Goal: Task Accomplishment & Management: Use online tool/utility

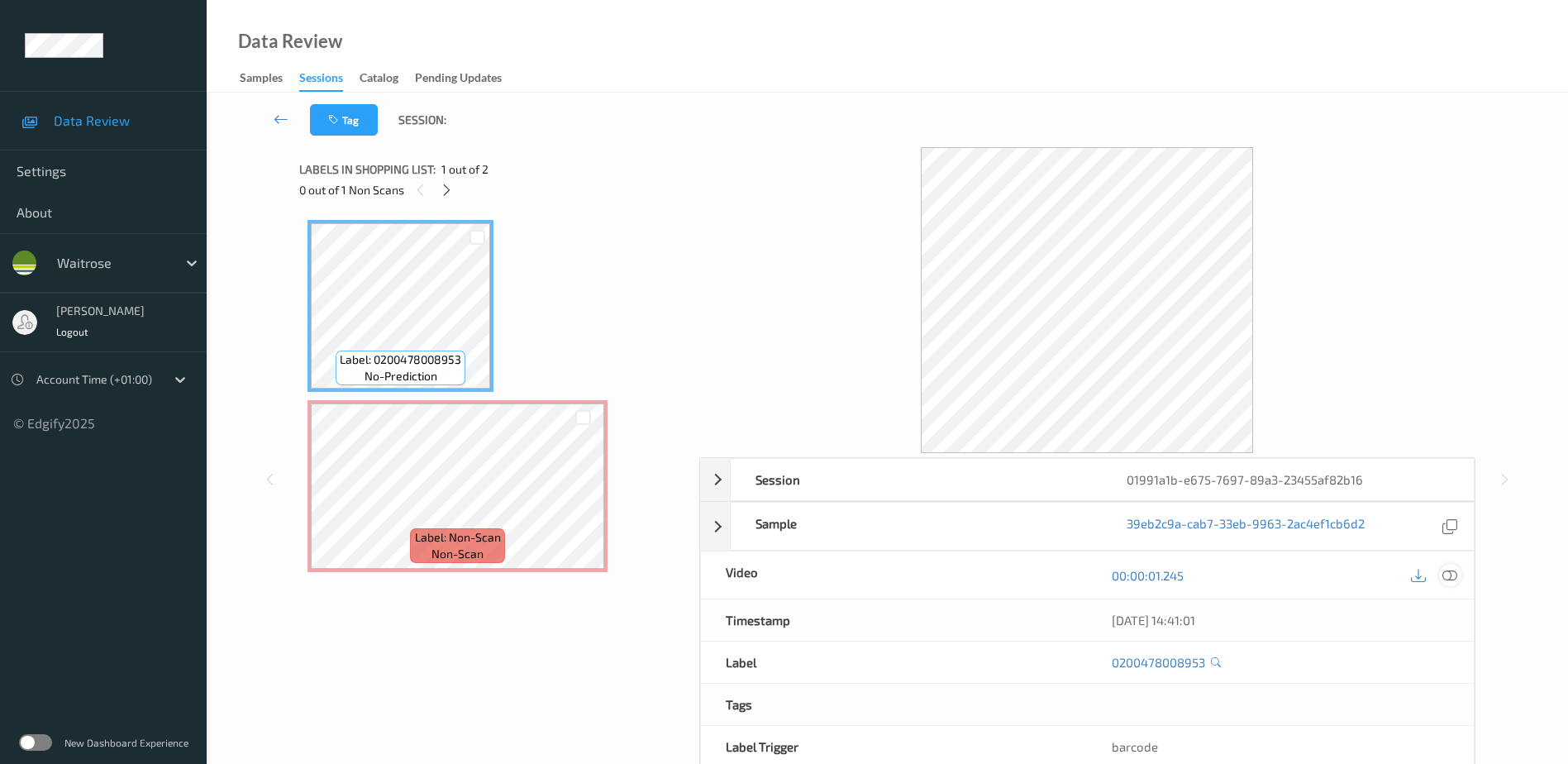
click at [1451, 573] on icon at bounding box center [1449, 574] width 14 height 14
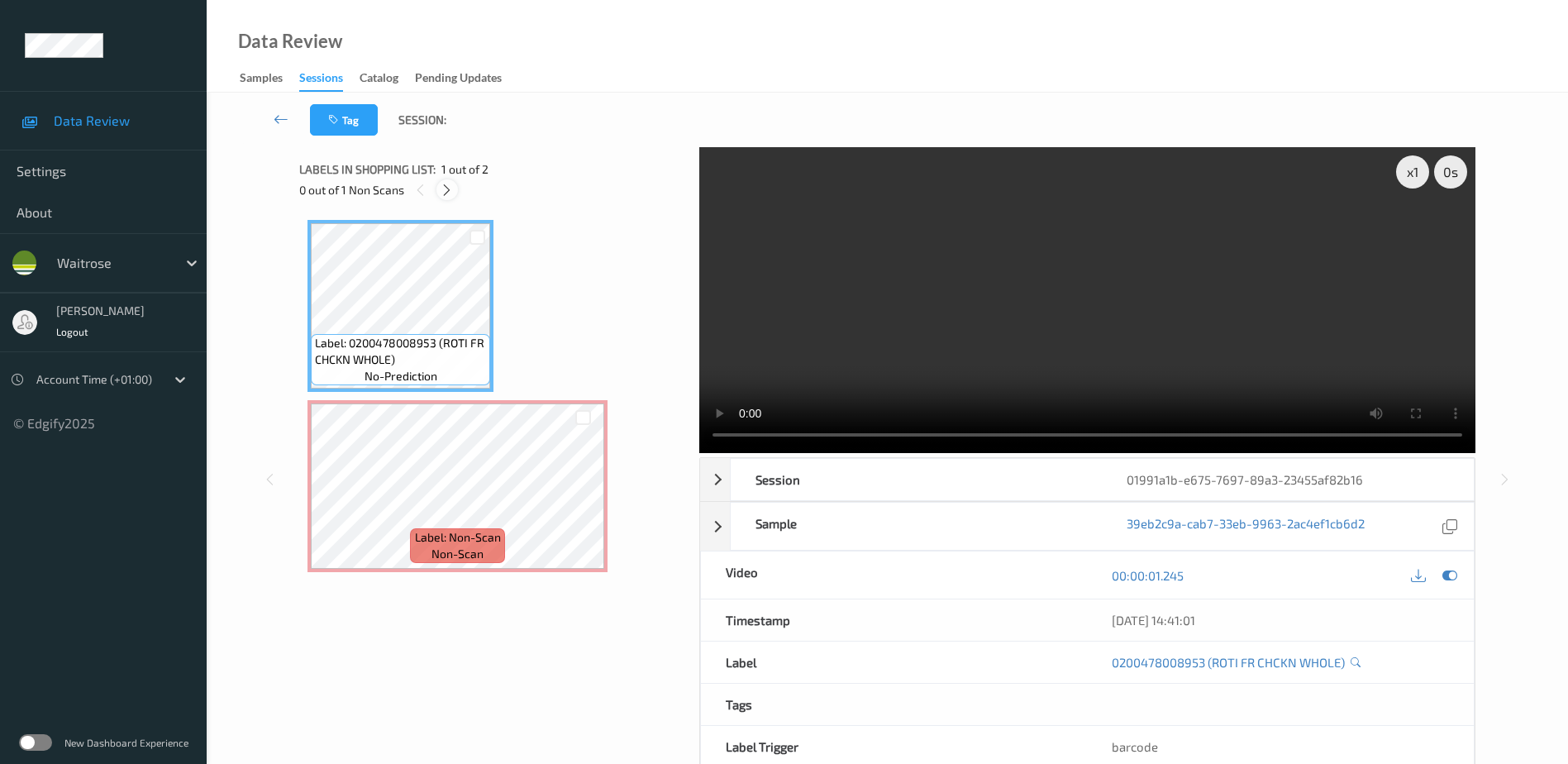
click at [445, 186] on icon at bounding box center [446, 189] width 14 height 14
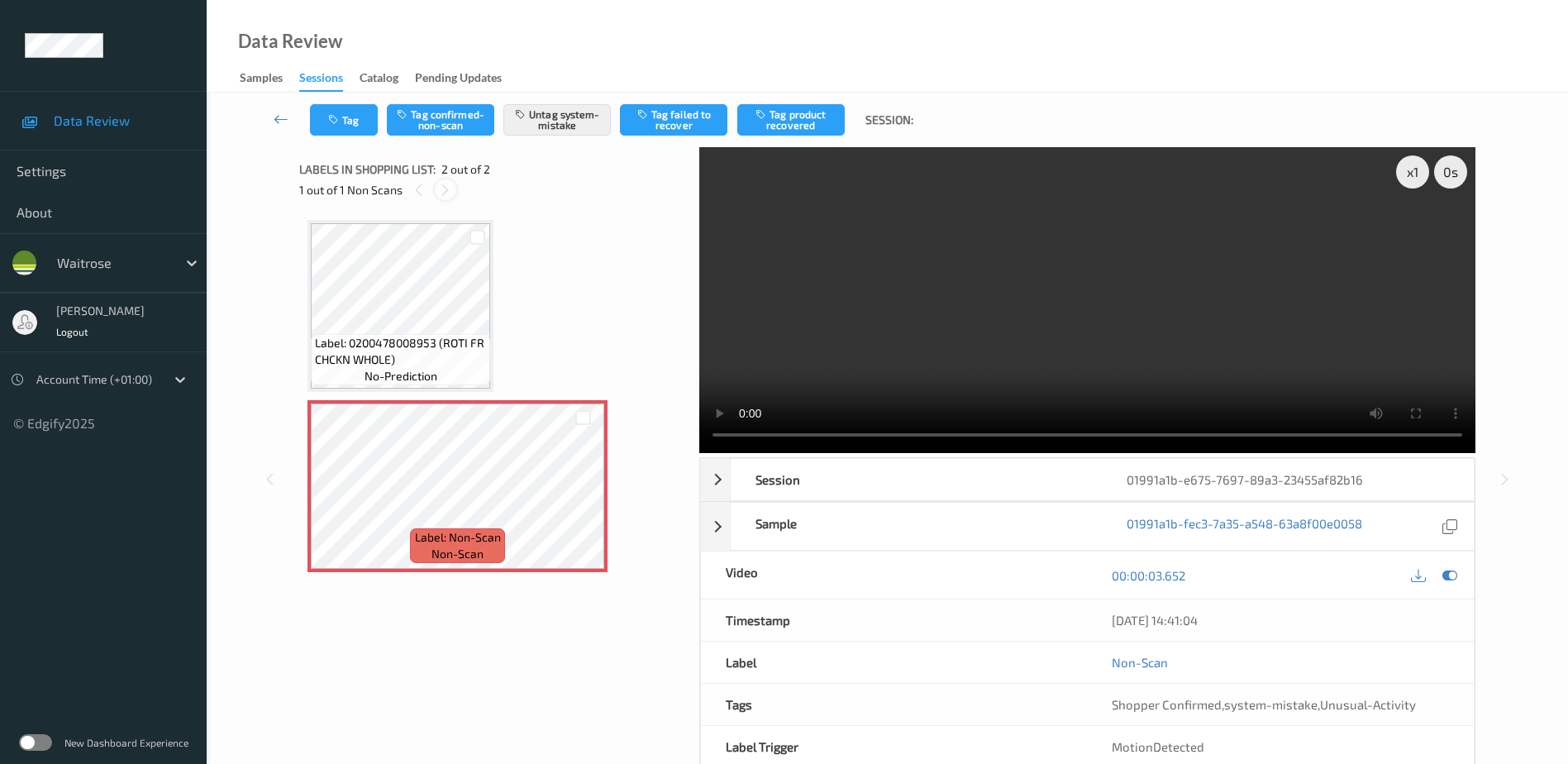
click at [445, 186] on icon at bounding box center [445, 189] width 14 height 14
click at [1153, 317] on video at bounding box center [1087, 300] width 776 height 306
click at [357, 132] on button "Tag" at bounding box center [344, 119] width 68 height 32
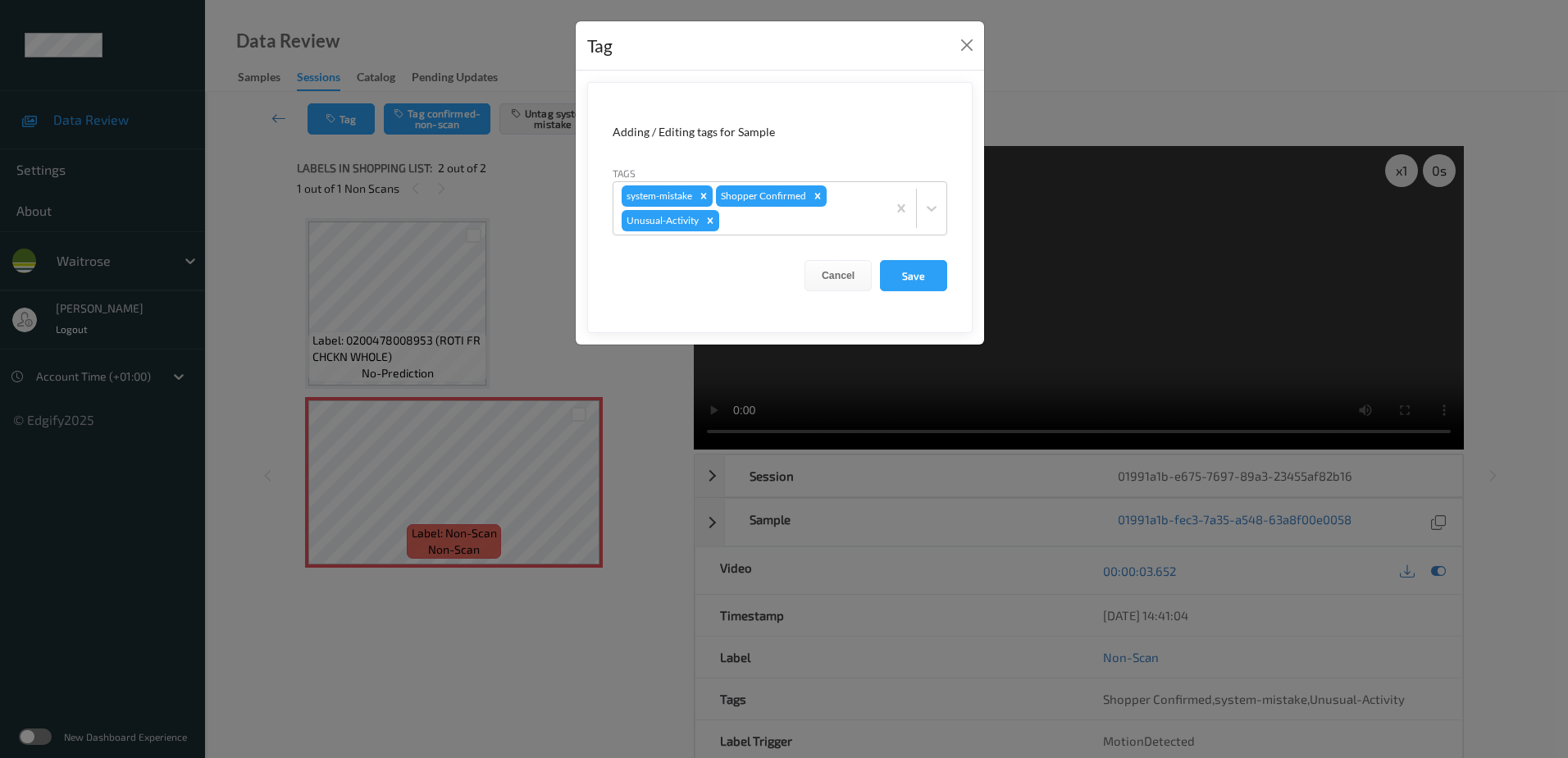
click at [664, 390] on div "Tag Adding / Editing tags for Sample Tags system-mistake Shopper Confirmed Unus…" at bounding box center [784, 379] width 1568 height 758
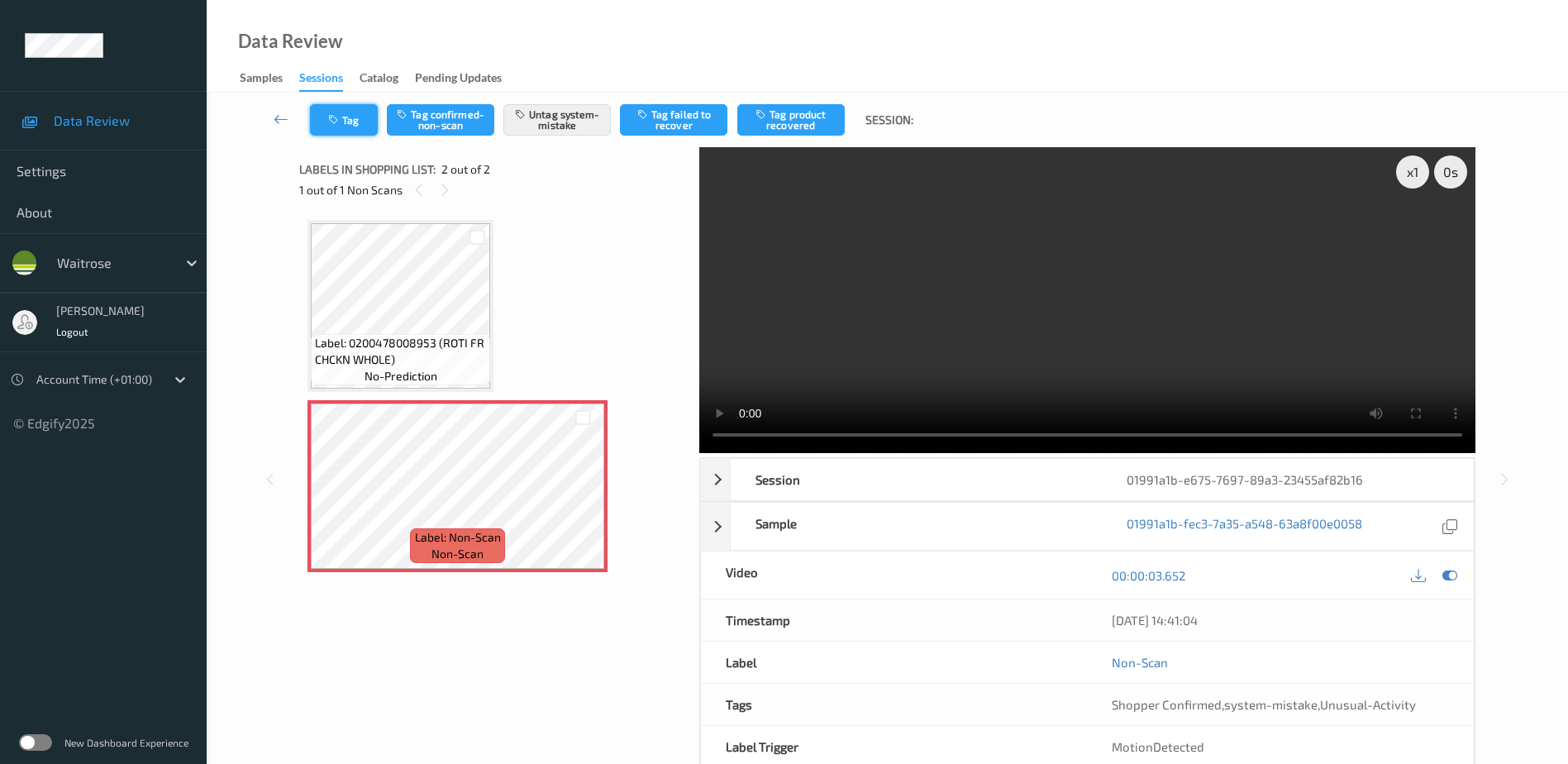
click at [339, 113] on button "Tag" at bounding box center [344, 119] width 68 height 32
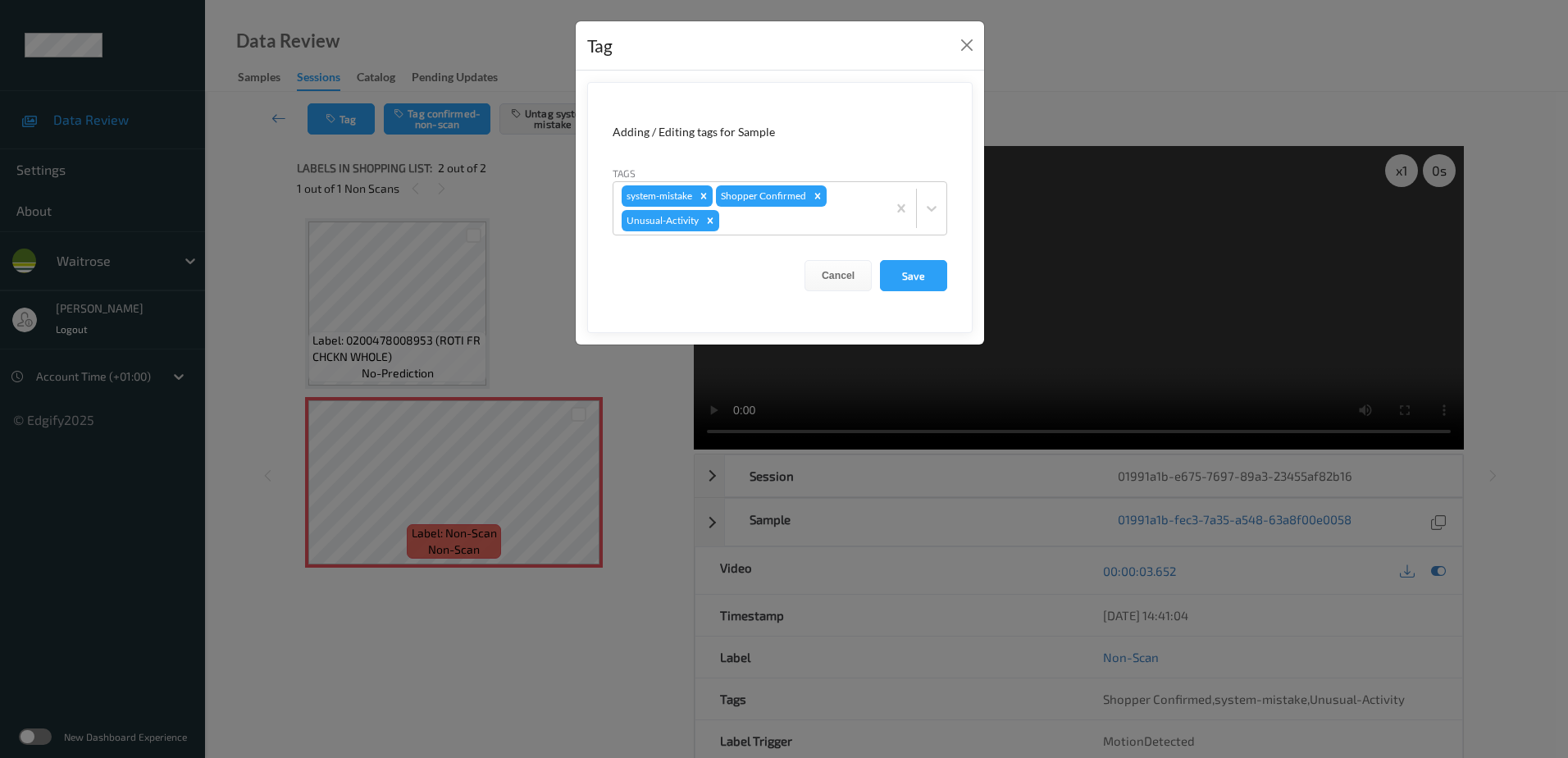
click at [642, 389] on div "Tag Adding / Editing tags for Sample Tags system-mistake Shopper Confirmed Unus…" at bounding box center [784, 379] width 1568 height 758
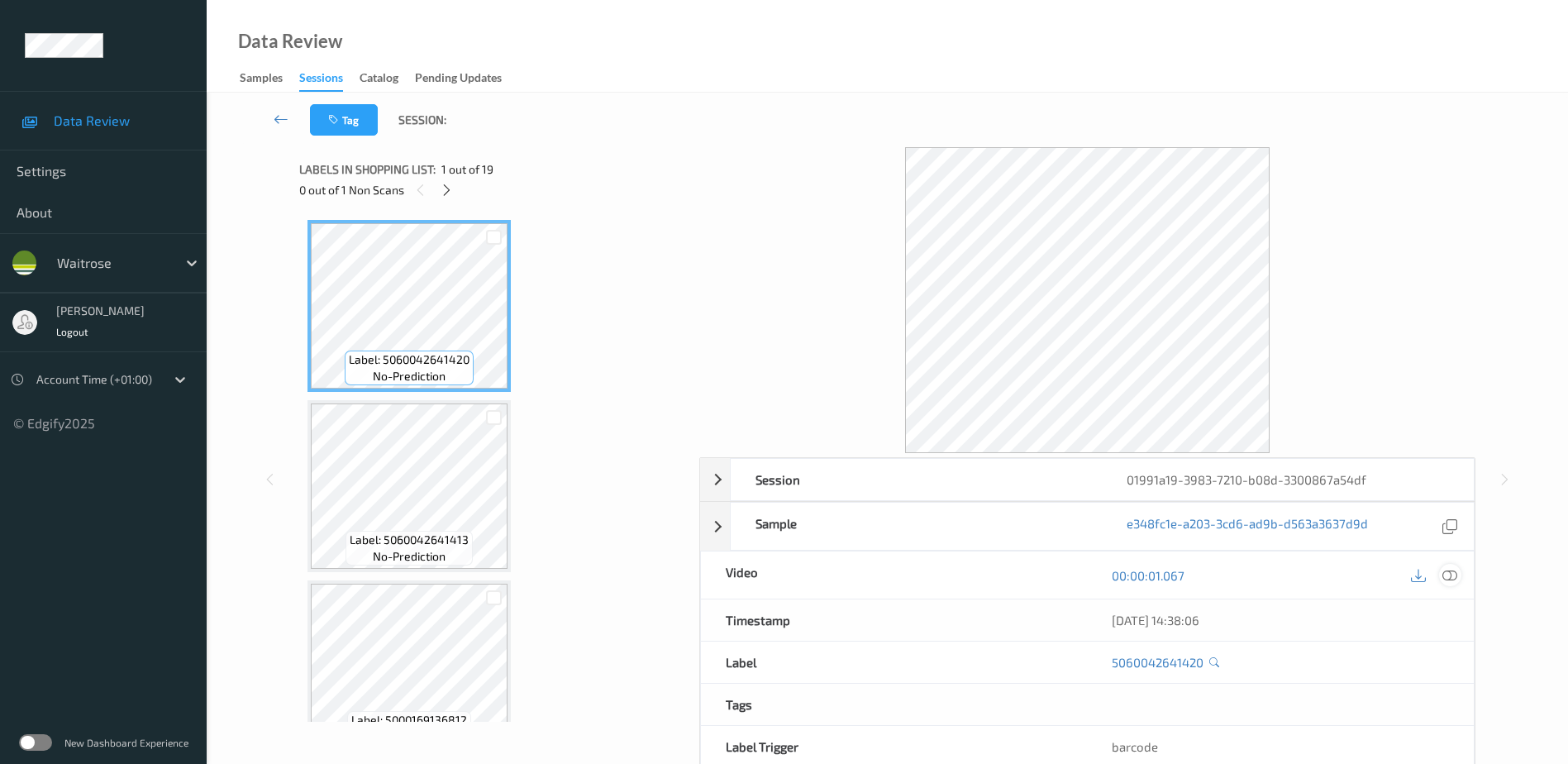
click at [1445, 571] on icon at bounding box center [1449, 574] width 14 height 14
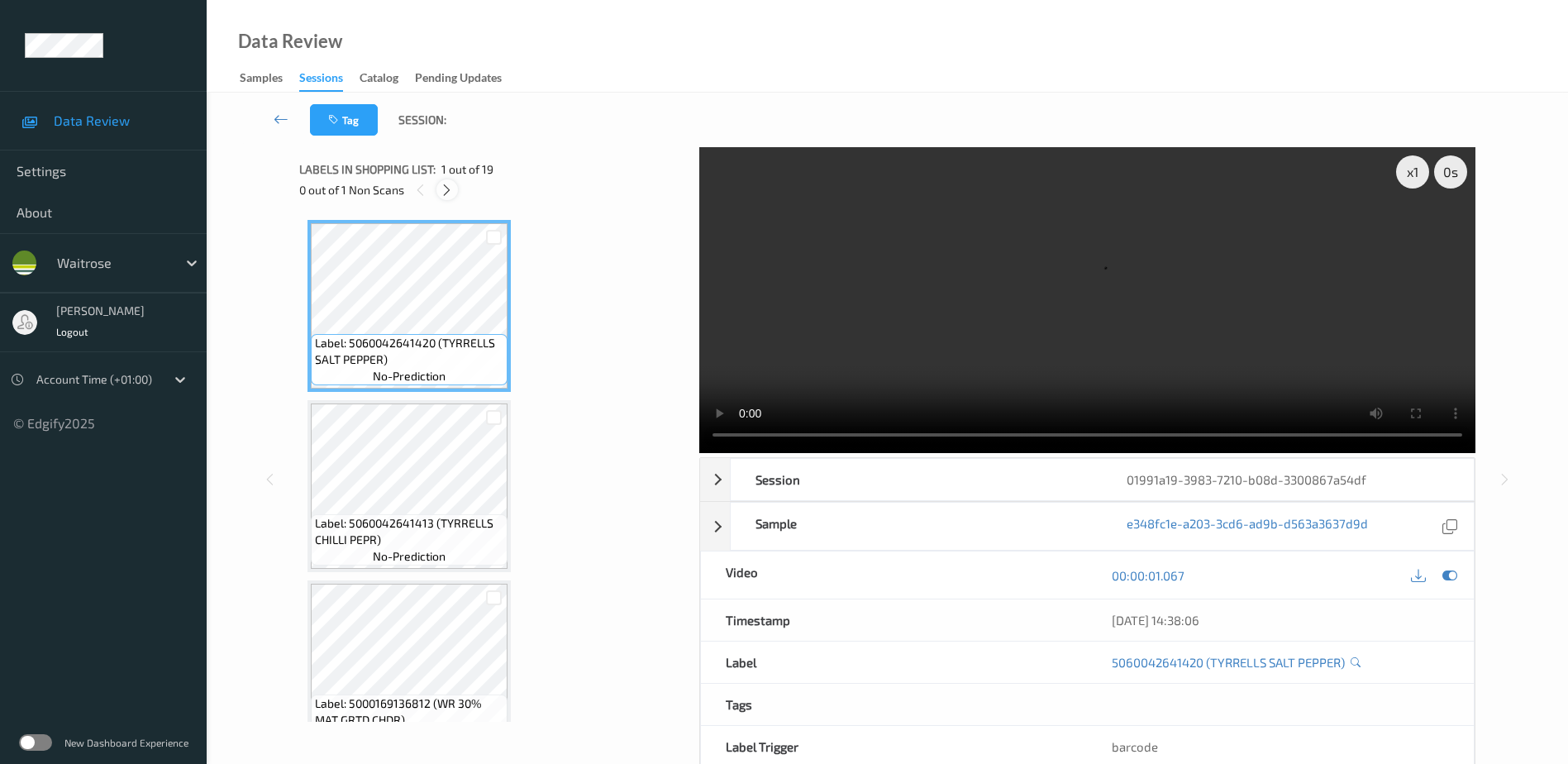
click at [451, 192] on icon at bounding box center [446, 189] width 14 height 14
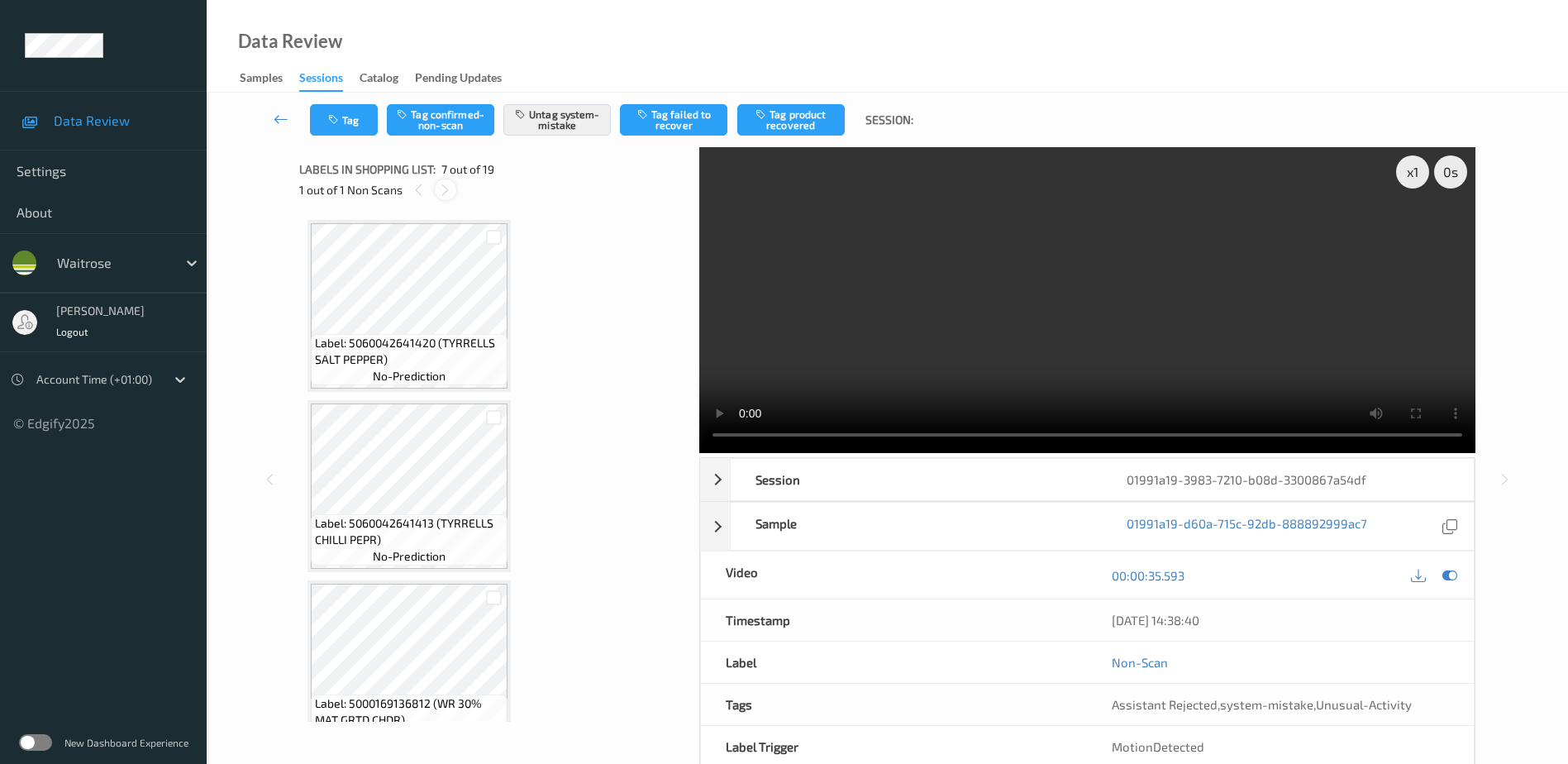
scroll to position [909, 0]
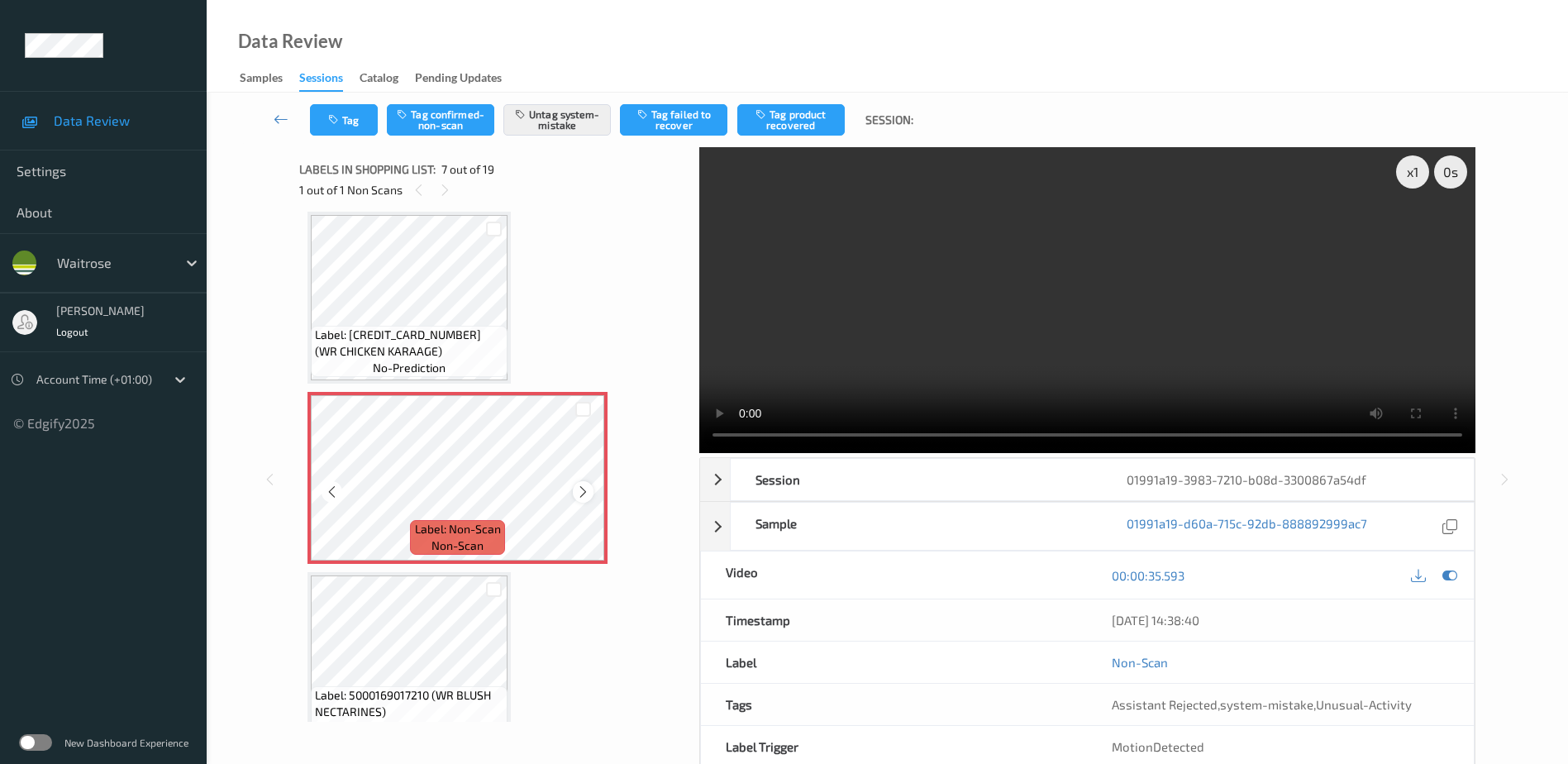
click at [582, 496] on icon at bounding box center [583, 491] width 14 height 14
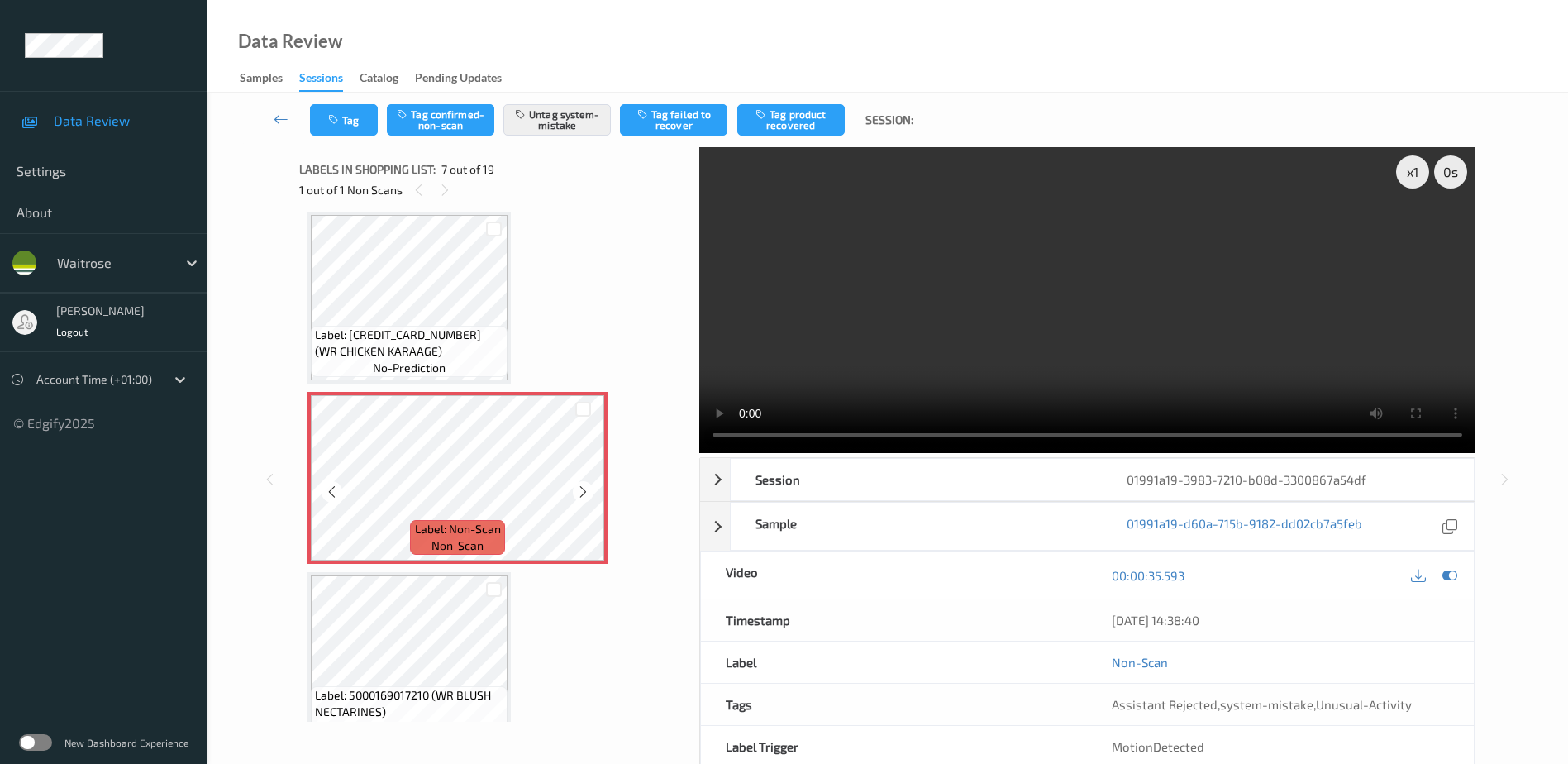
click at [582, 496] on icon at bounding box center [583, 491] width 14 height 14
click at [1197, 325] on video at bounding box center [1087, 300] width 776 height 306
click at [345, 116] on button "Tag" at bounding box center [344, 119] width 68 height 32
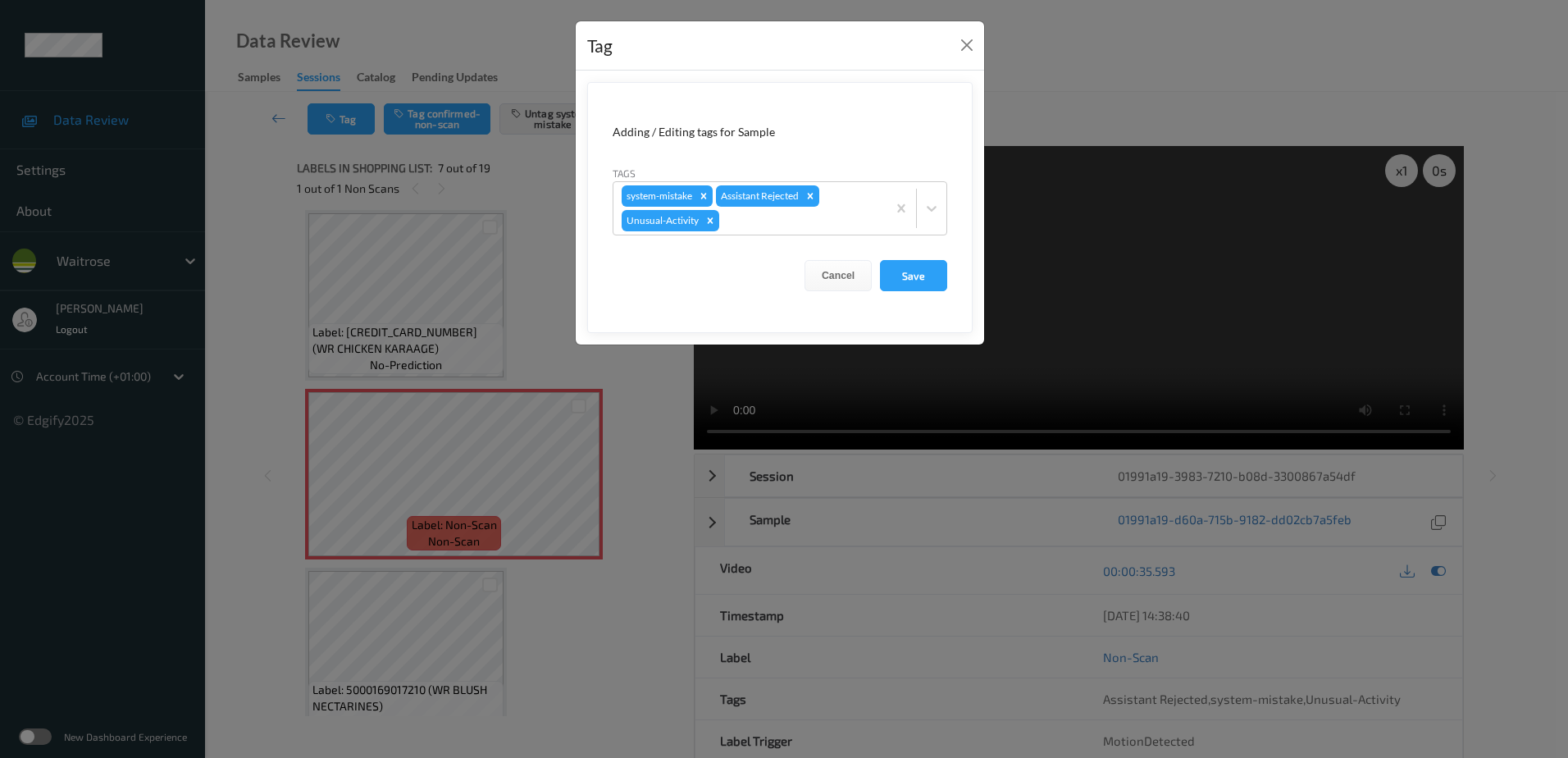
click at [635, 385] on div "Tag Adding / Editing tags for Sample Tags system-mistake Assistant Rejected Unu…" at bounding box center [784, 379] width 1568 height 758
